Goal: Navigation & Orientation: Find specific page/section

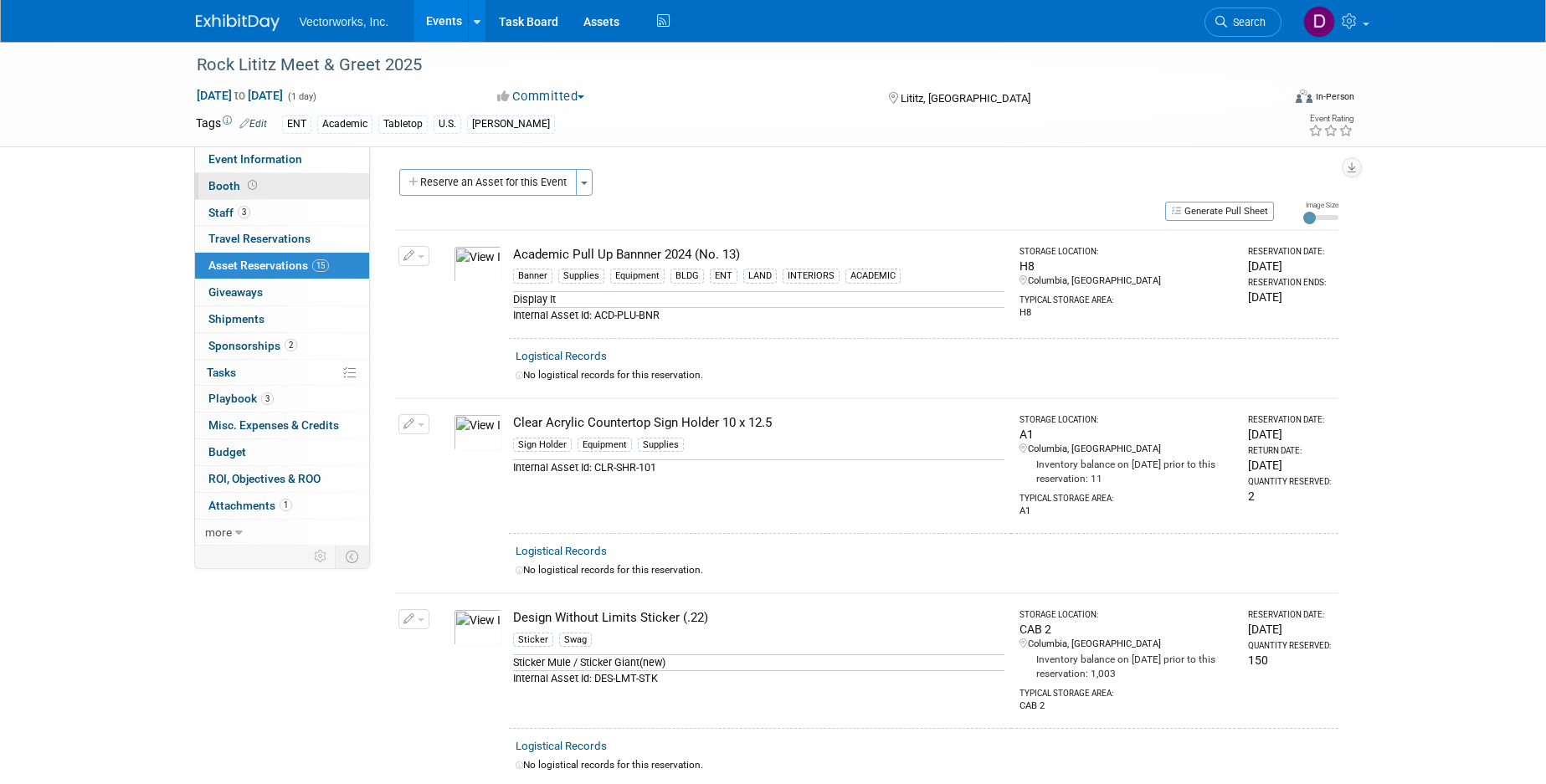
click at [233, 190] on span "Booth" at bounding box center [235, 186] width 52 height 13
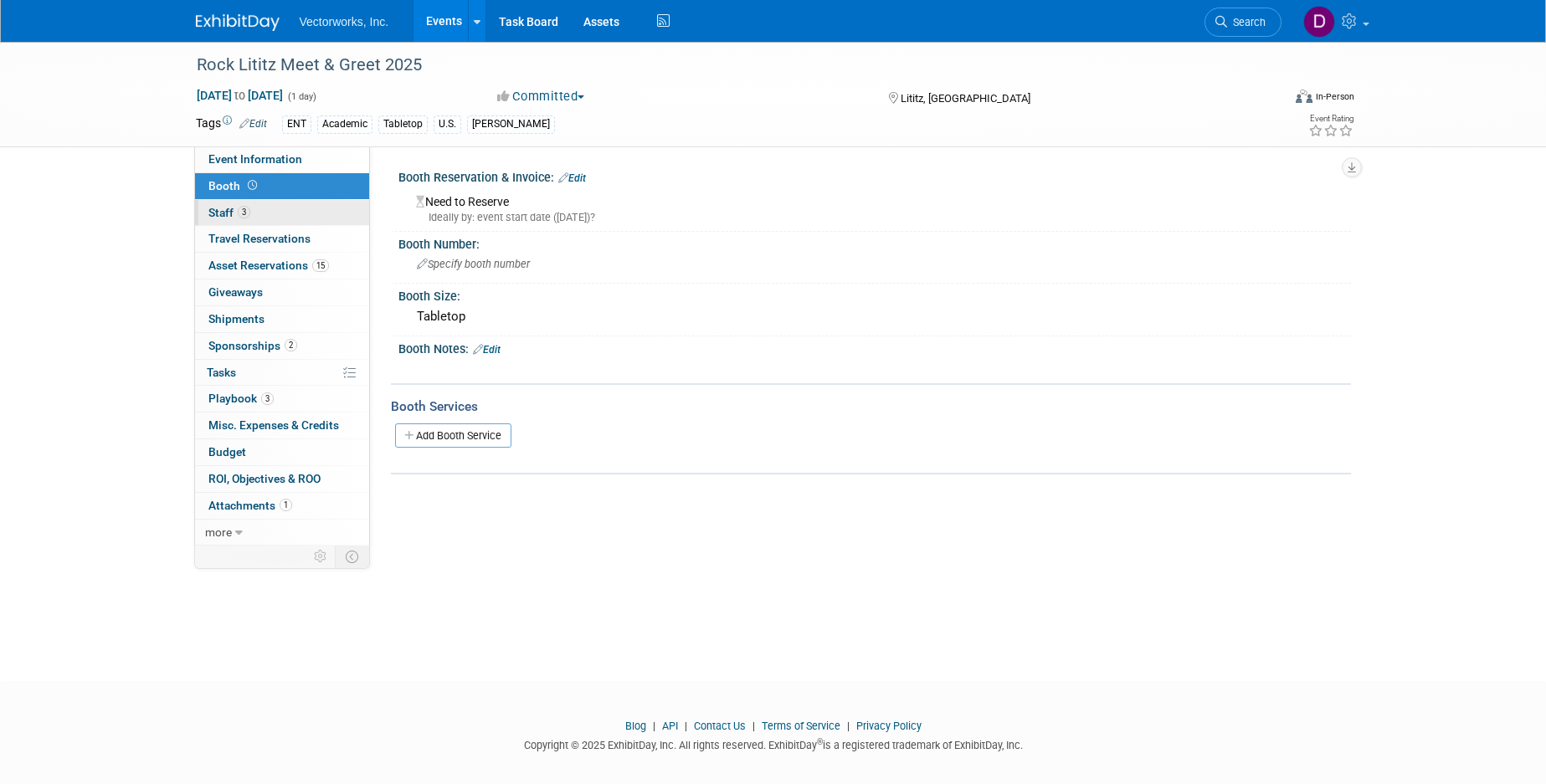
click at [233, 200] on link "3 Staff 3" at bounding box center [283, 213] width 174 height 26
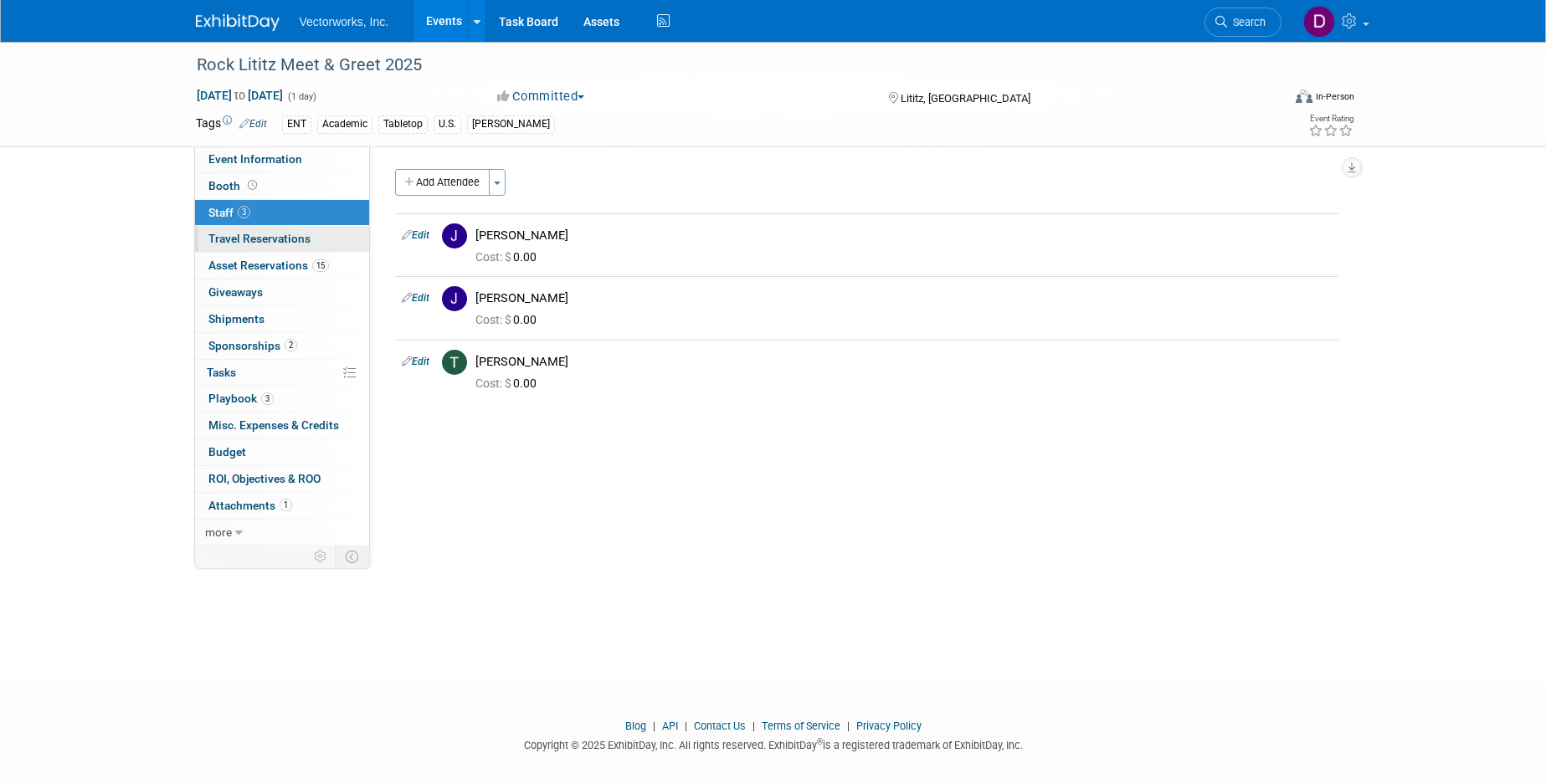
click at [229, 234] on span "Travel Reservations 0" at bounding box center [260, 238] width 102 height 13
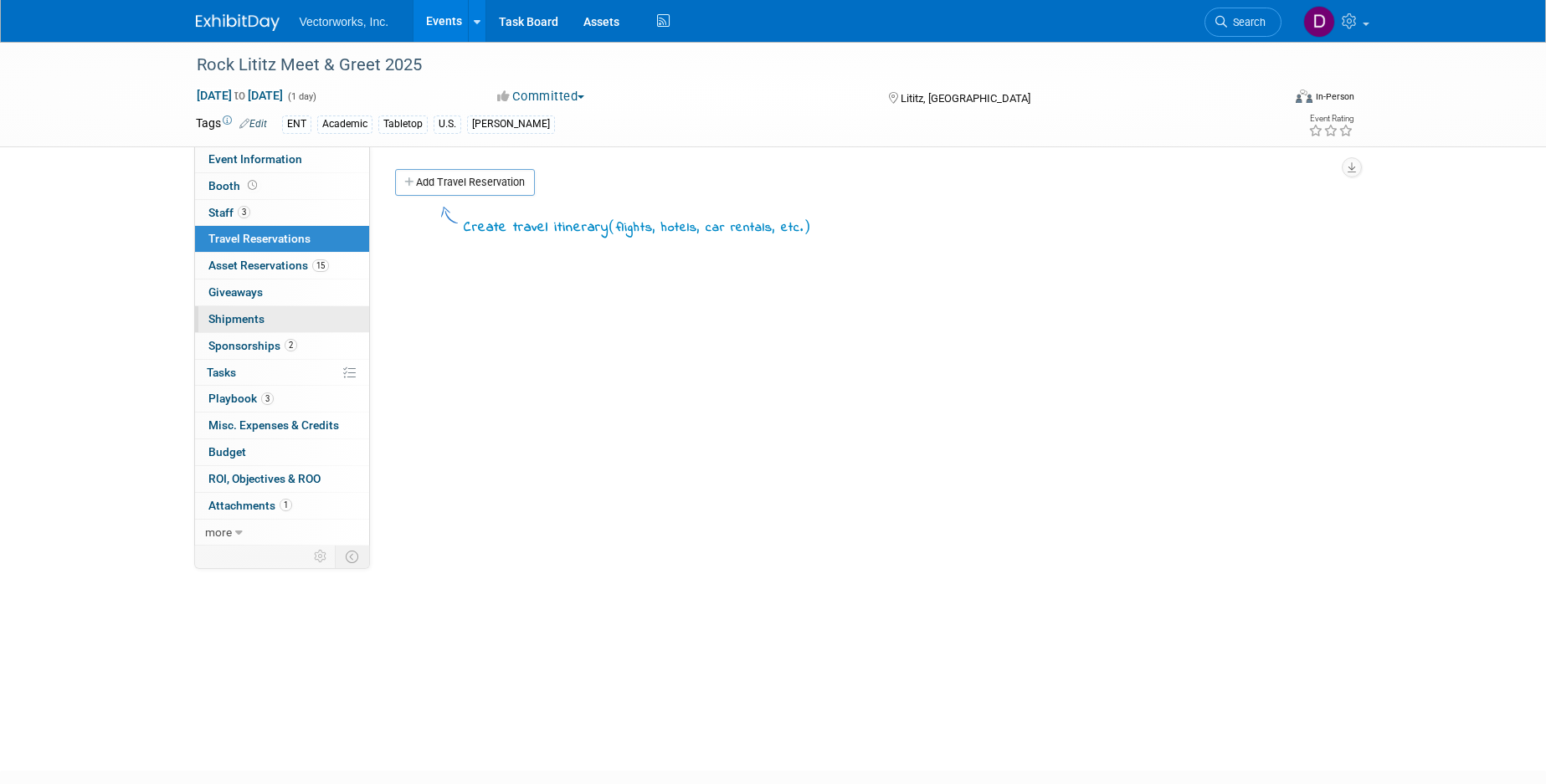
click at [245, 322] on span "Shipments 0" at bounding box center [237, 319] width 57 height 13
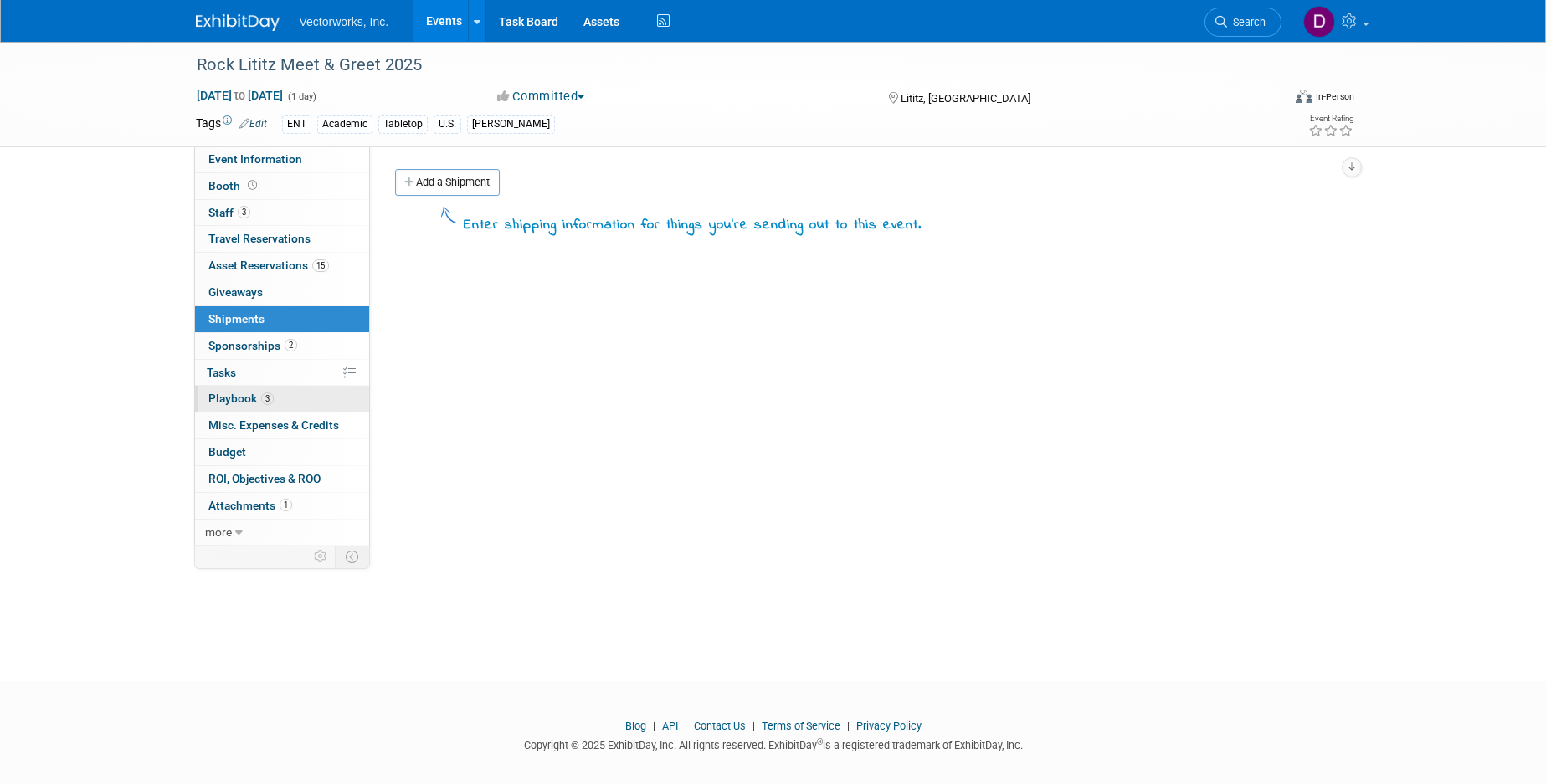
click at [236, 392] on link "3 Playbook 3" at bounding box center [283, 398] width 174 height 26
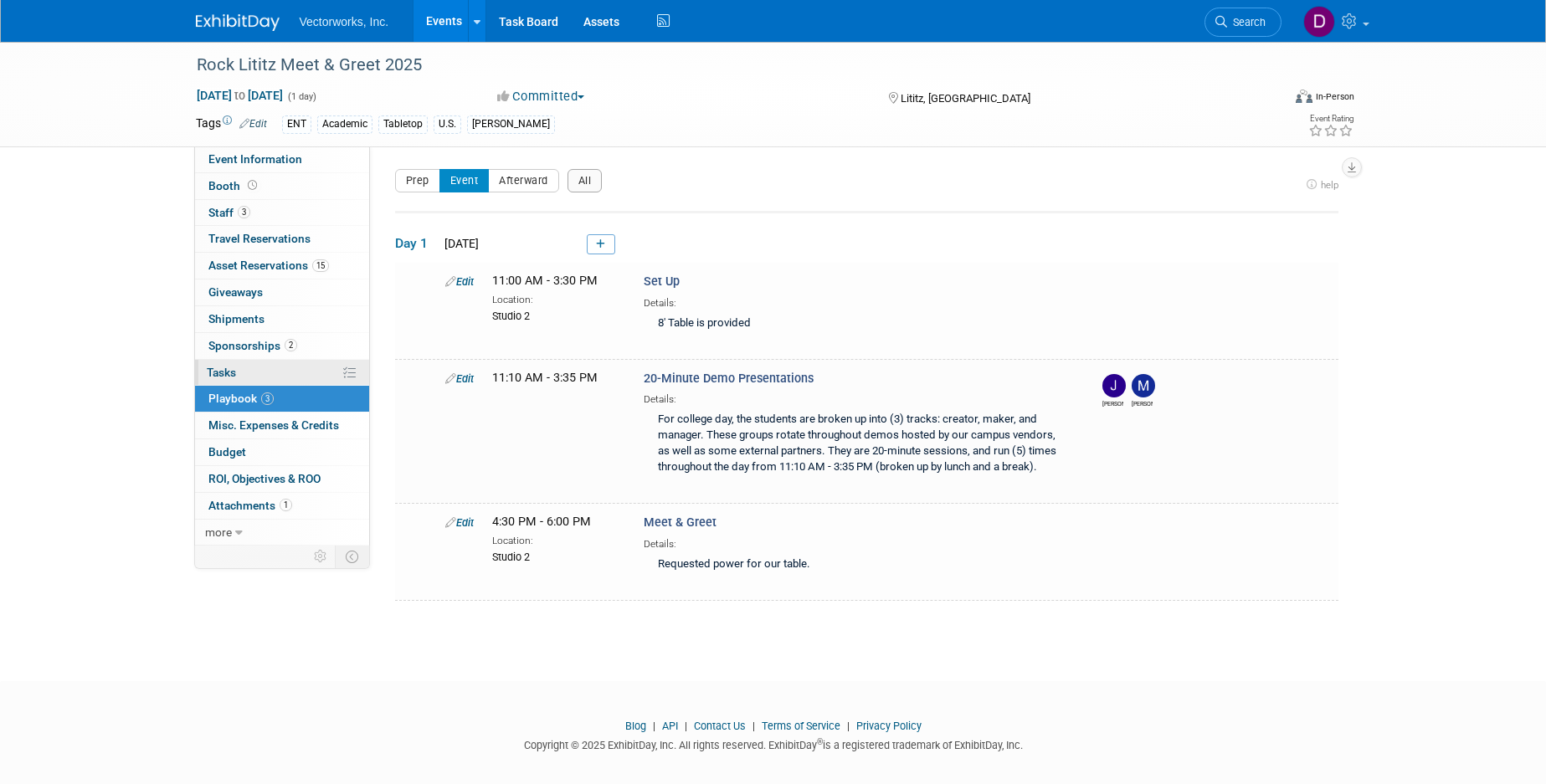
click at [240, 368] on link "0% Tasks 0%" at bounding box center [283, 372] width 174 height 26
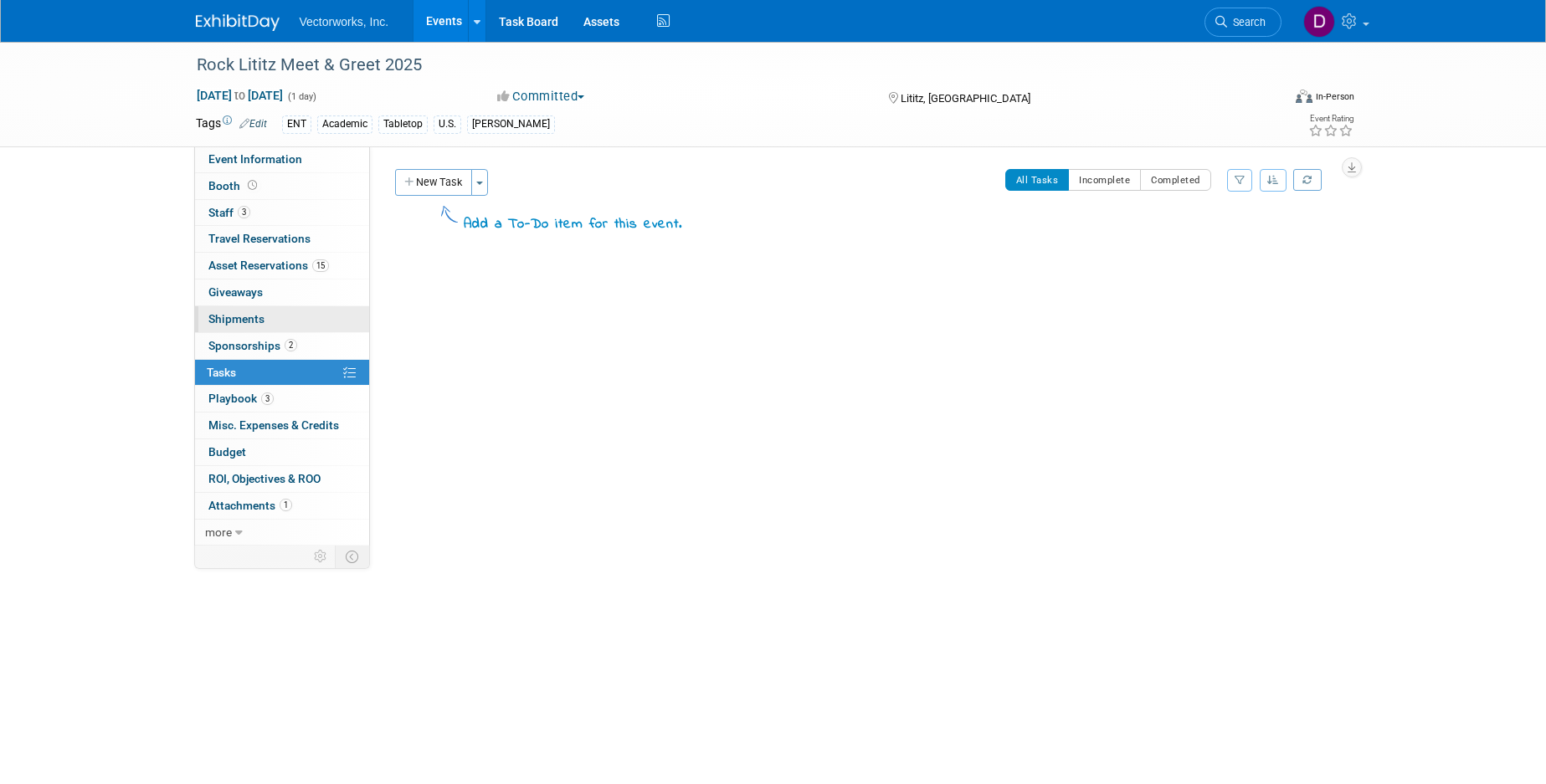
click at [233, 316] on span "Shipments 0" at bounding box center [237, 319] width 57 height 13
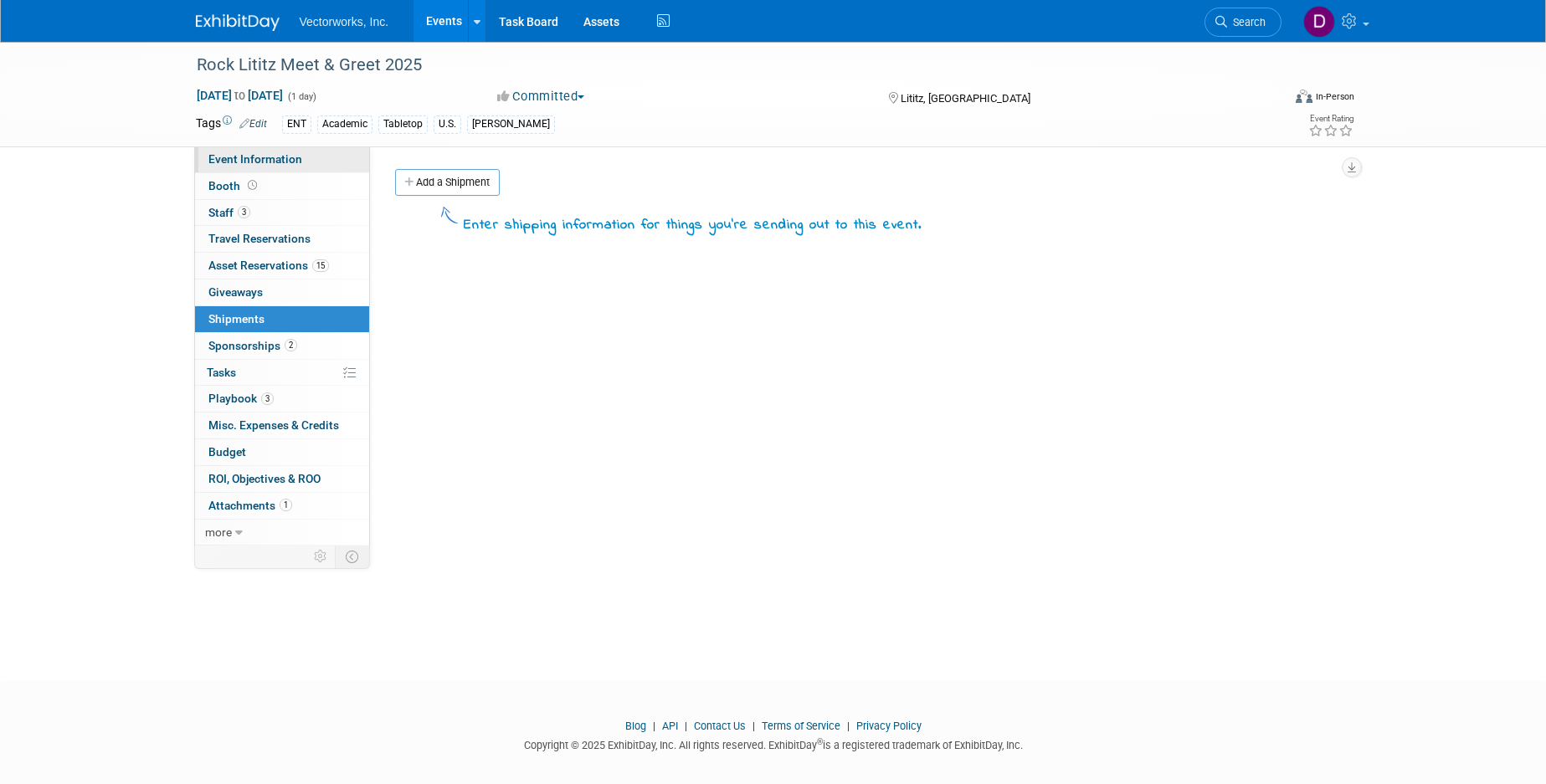
click at [248, 155] on span "Event Information" at bounding box center [256, 159] width 94 height 13
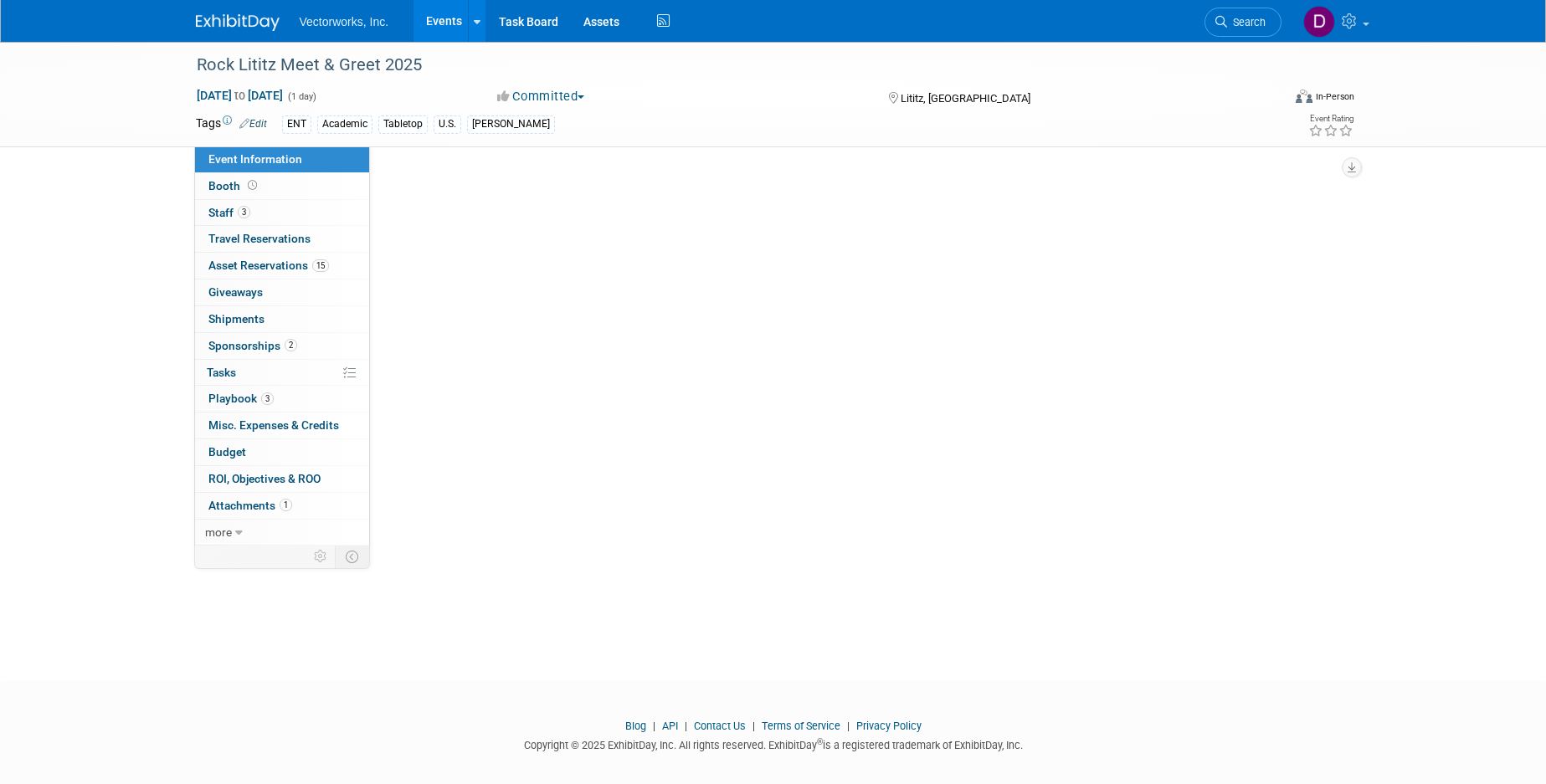
select select "[PERSON_NAME]"
